Goal: Transaction & Acquisition: Book appointment/travel/reservation

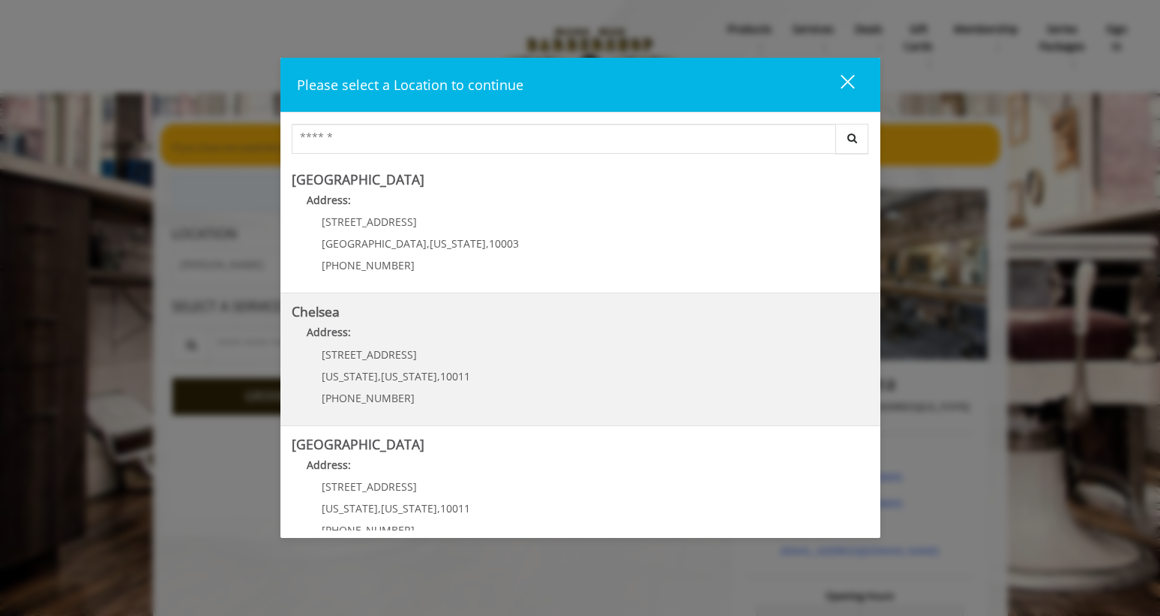
click at [550, 367] on link "Chelsea Address: 169/170 W 23rd St New York , New York , 10011 (917) 639-3902" at bounding box center [580, 358] width 577 height 109
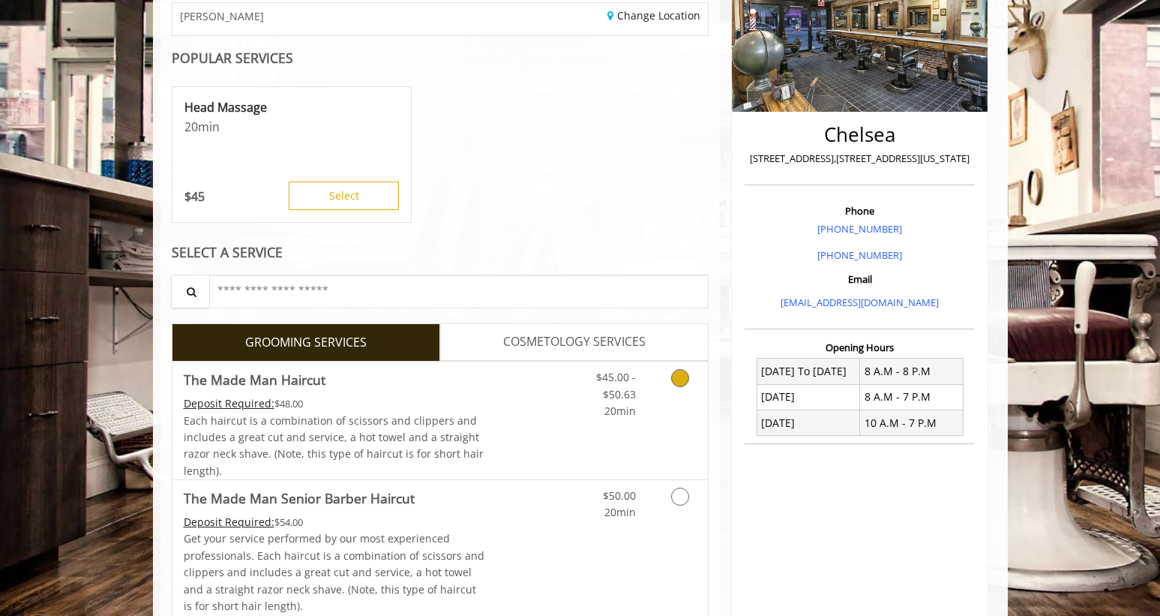
click at [677, 389] on link "Grooming services" at bounding box center [677, 390] width 38 height 58
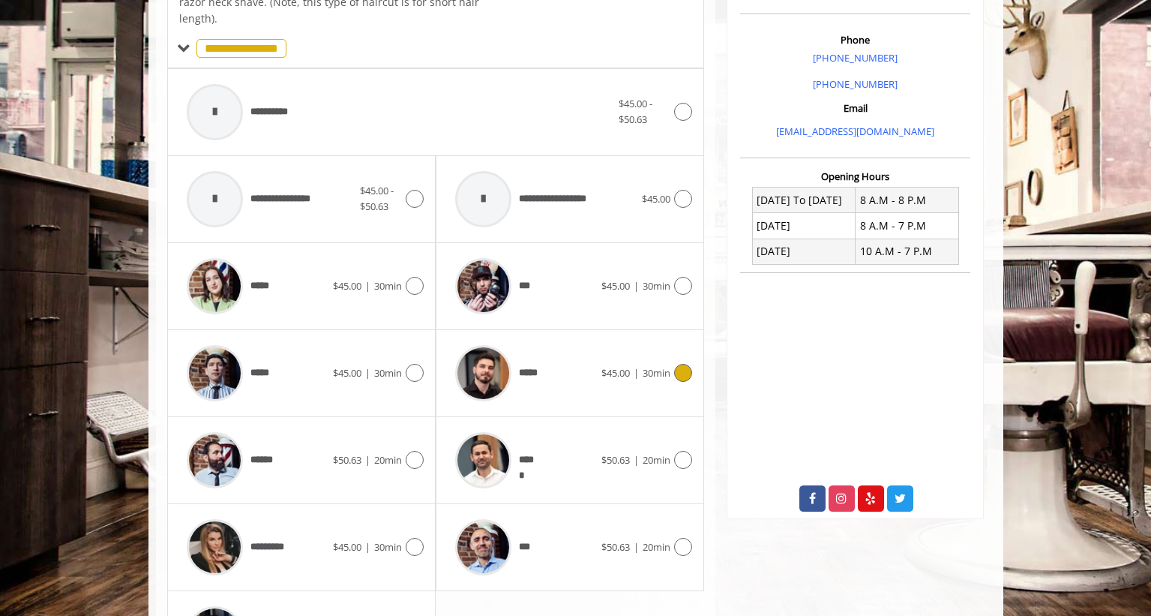
scroll to position [446, 0]
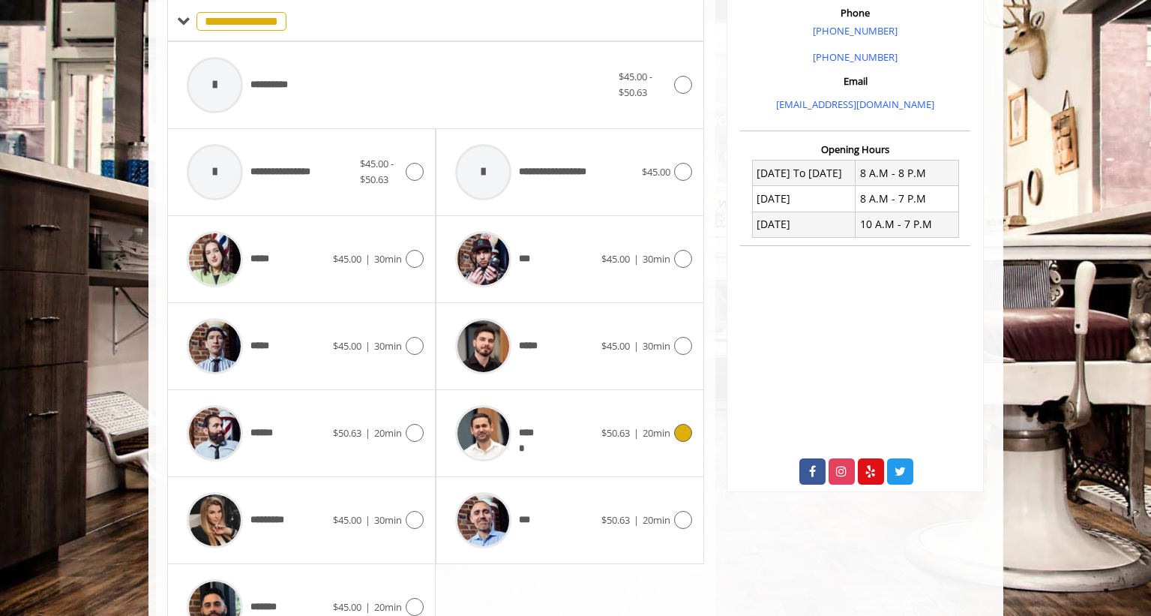
click at [682, 428] on icon at bounding box center [683, 433] width 18 height 18
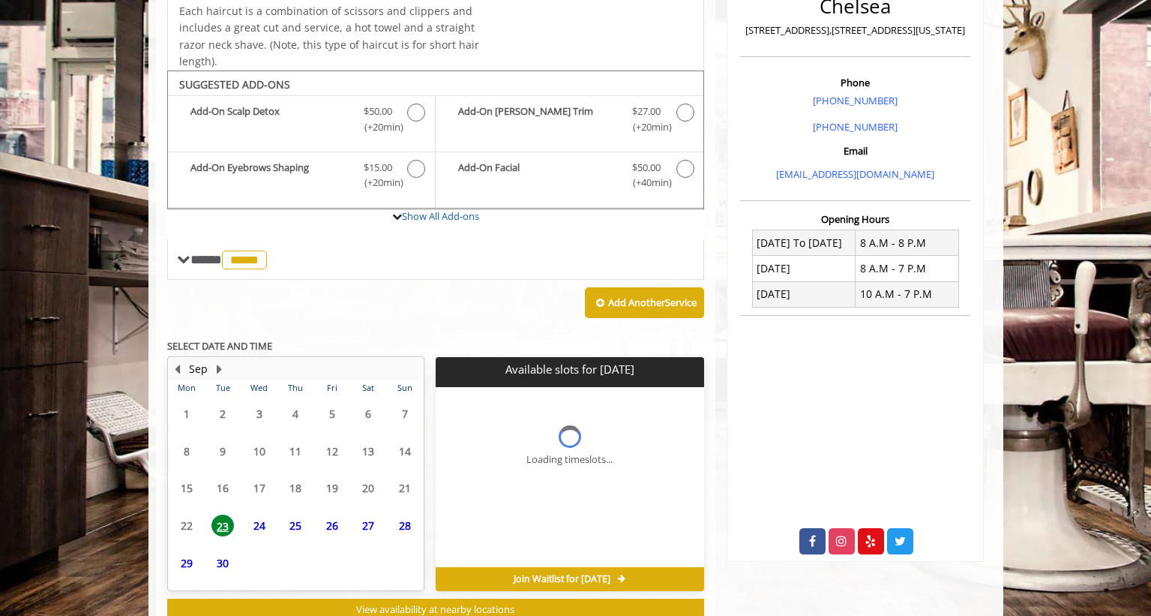
scroll to position [424, 0]
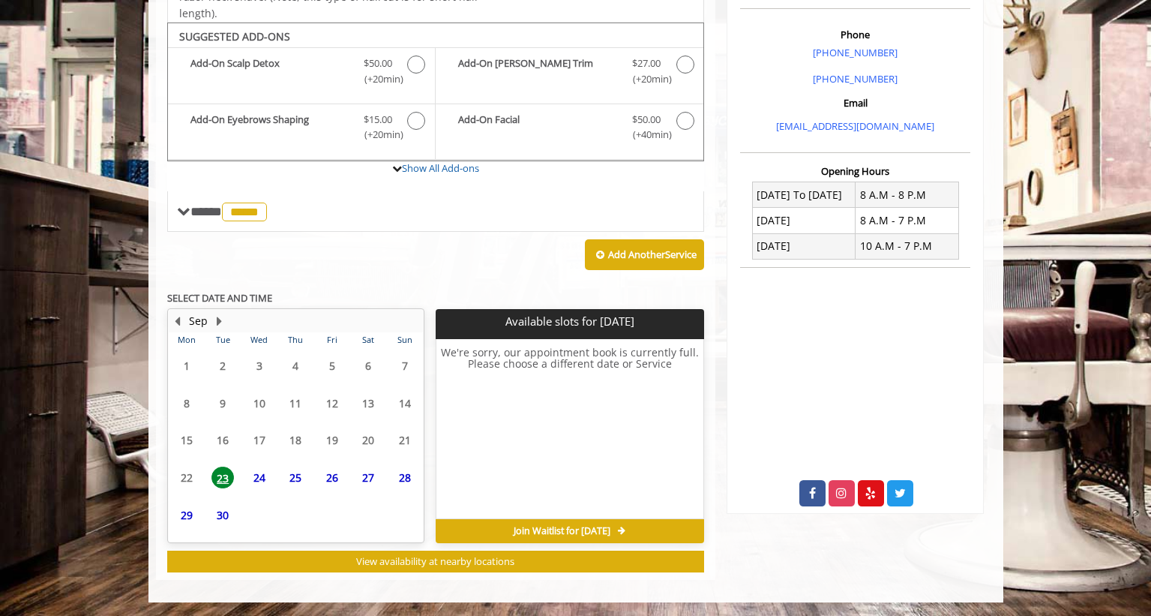
click at [256, 483] on span "24" at bounding box center [259, 477] width 22 height 22
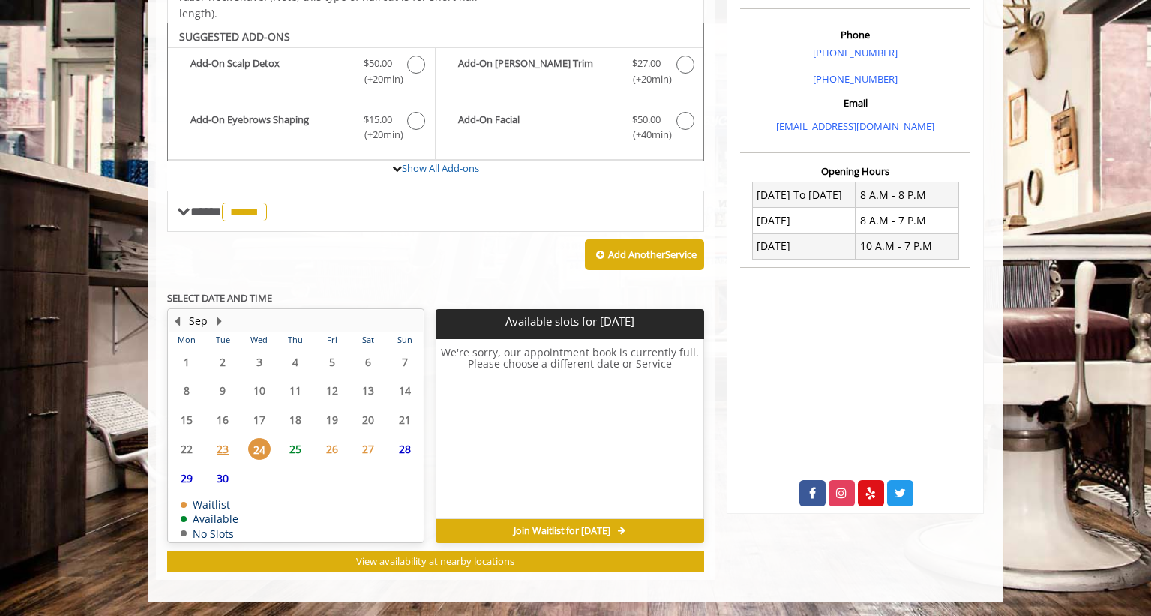
click at [294, 454] on span "25" at bounding box center [295, 449] width 22 height 22
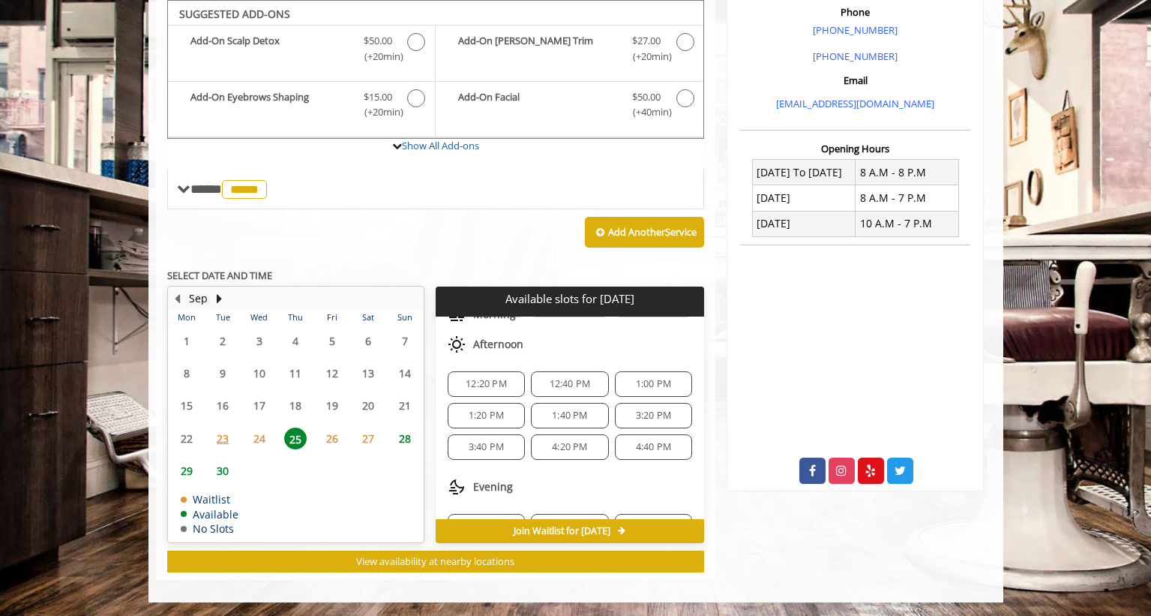
scroll to position [77, 0]
